Goal: Use online tool/utility: Utilize a website feature to perform a specific function

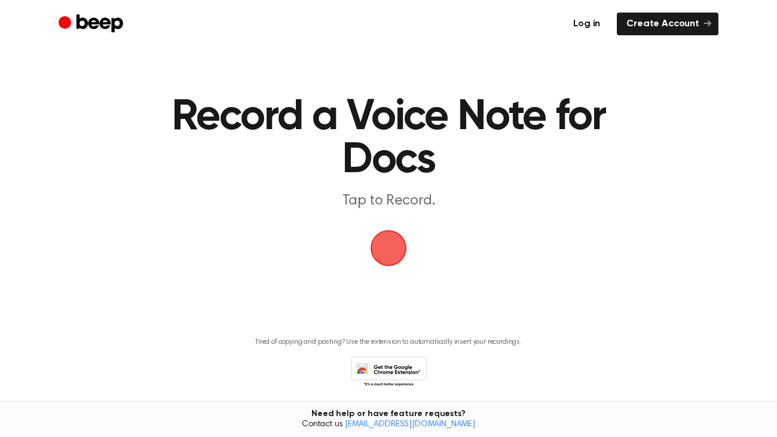
click at [572, 20] on link "Log in" at bounding box center [587, 24] width 46 height 23
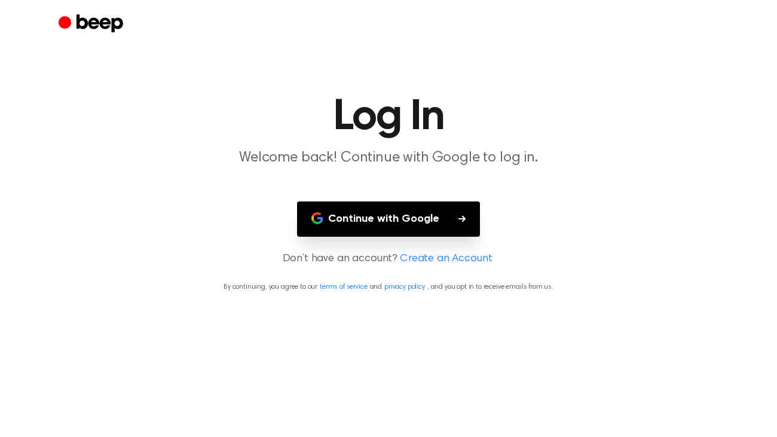
click at [341, 227] on button "Continue with Google" at bounding box center [388, 218] width 183 height 35
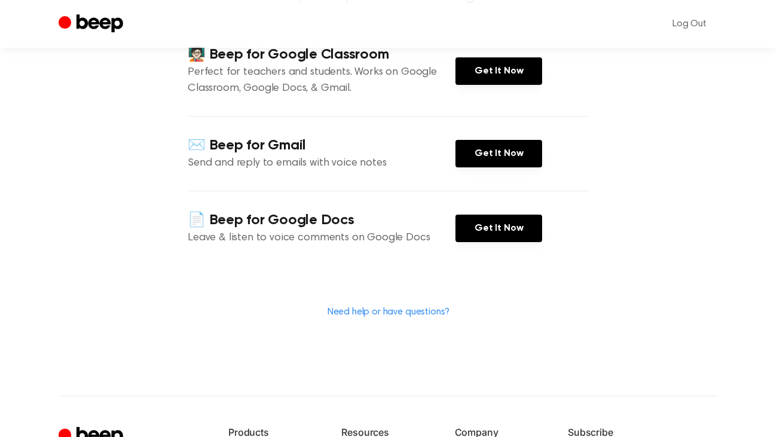
scroll to position [165, 0]
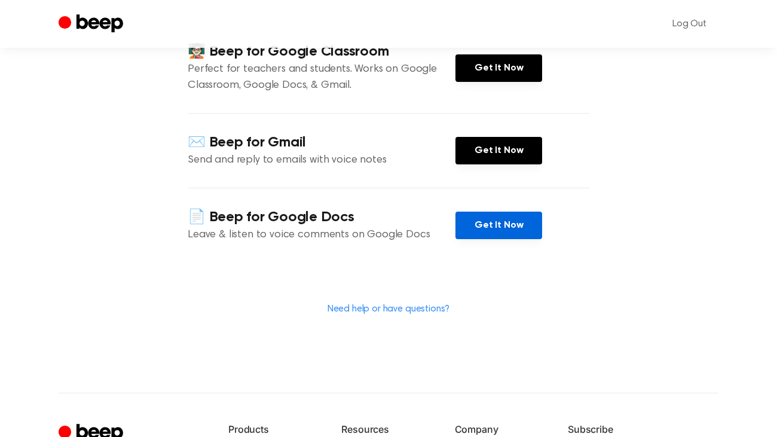
click at [473, 233] on link "Get It Now" at bounding box center [499, 225] width 87 height 27
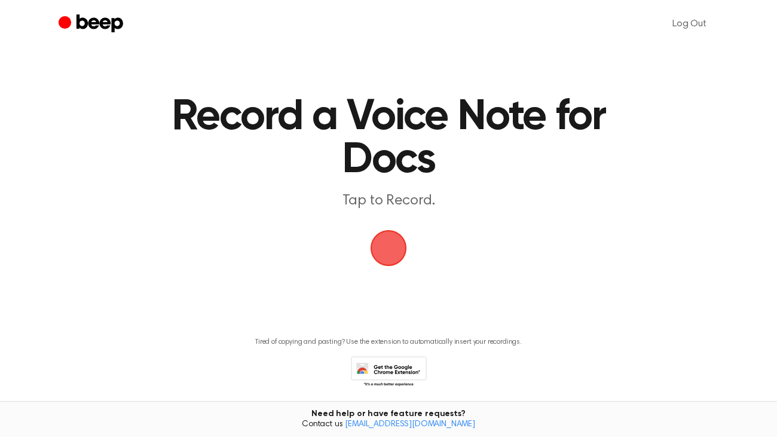
click at [353, 234] on main "Record a Voice Note for Docs Tap to Record. Tired of copying and pasting? Use t…" at bounding box center [388, 211] width 777 height 423
click at [392, 250] on span "button" at bounding box center [388, 247] width 33 height 33
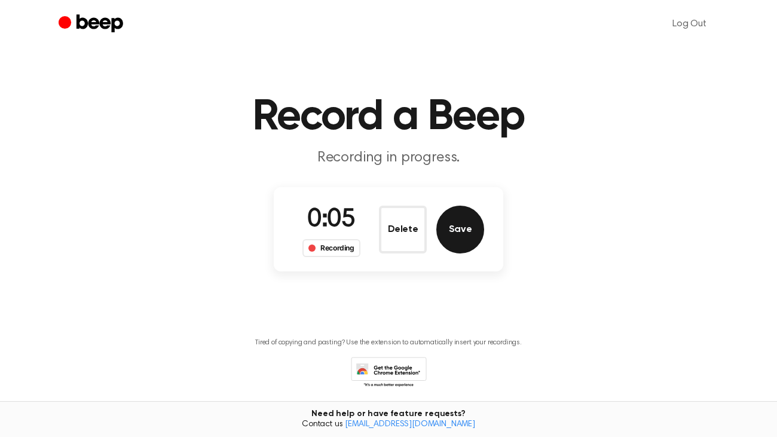
click at [469, 226] on button "Save" at bounding box center [460, 230] width 48 height 48
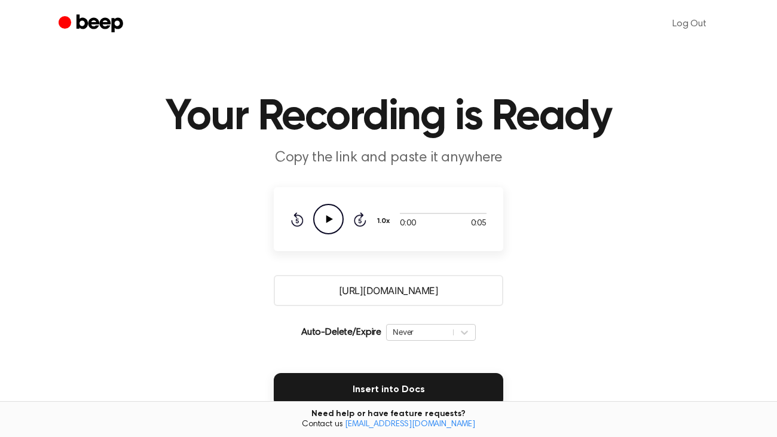
click at [328, 226] on icon "Play Audio" at bounding box center [328, 219] width 30 height 30
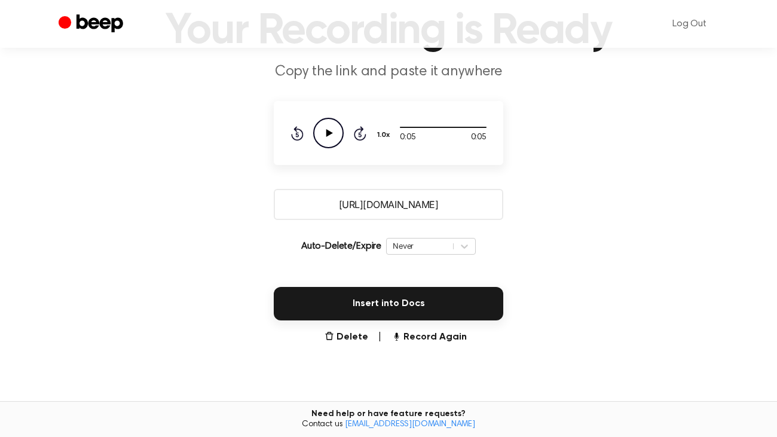
scroll to position [93, 0]
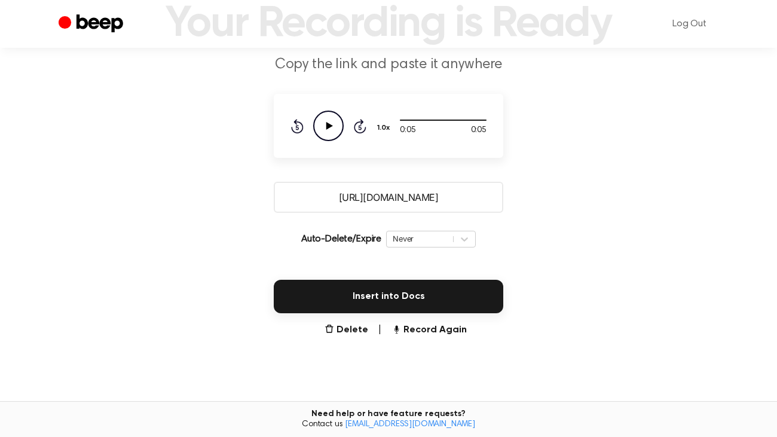
click at [414, 277] on div "Insert into Docs" at bounding box center [388, 289] width 748 height 48
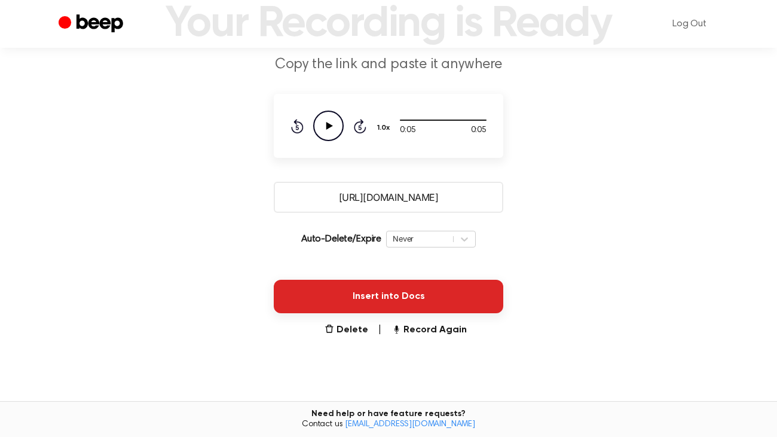
click at [400, 288] on button "Insert into Docs" at bounding box center [389, 296] width 230 height 33
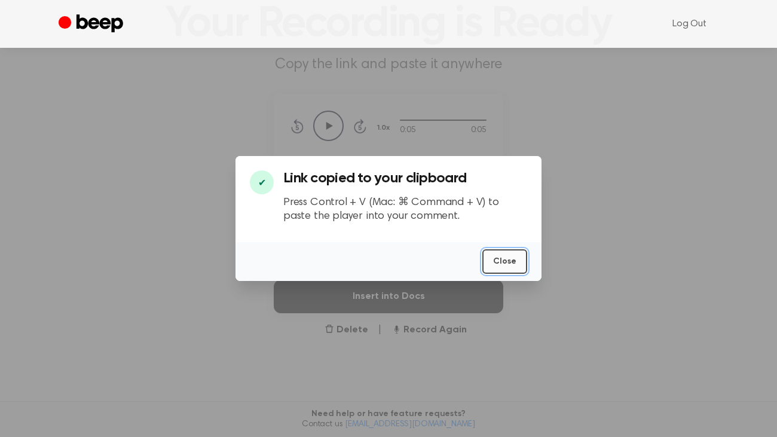
click at [517, 261] on button "Close" at bounding box center [504, 261] width 45 height 25
